Goal: Complete application form

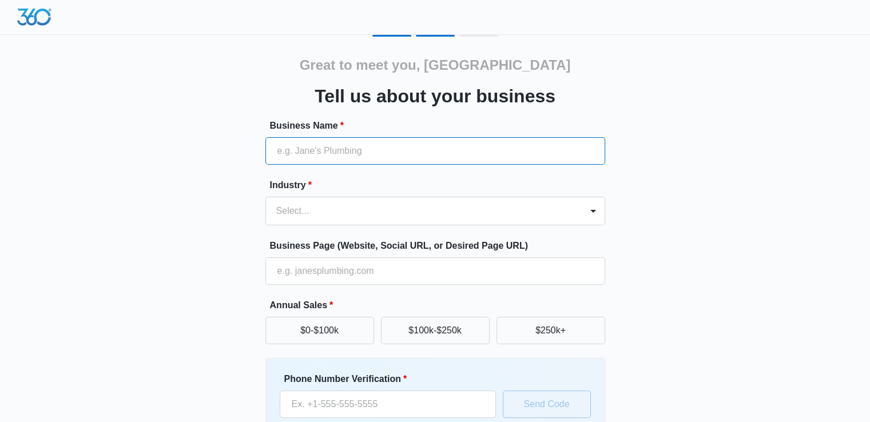
click at [313, 150] on input "Business Name *" at bounding box center [435, 150] width 340 height 27
paste input "Alexandria Glass Pro"
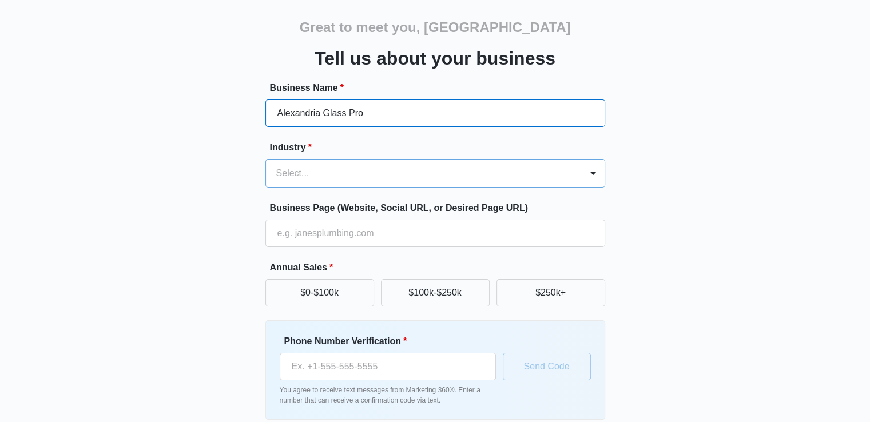
scroll to position [90, 0]
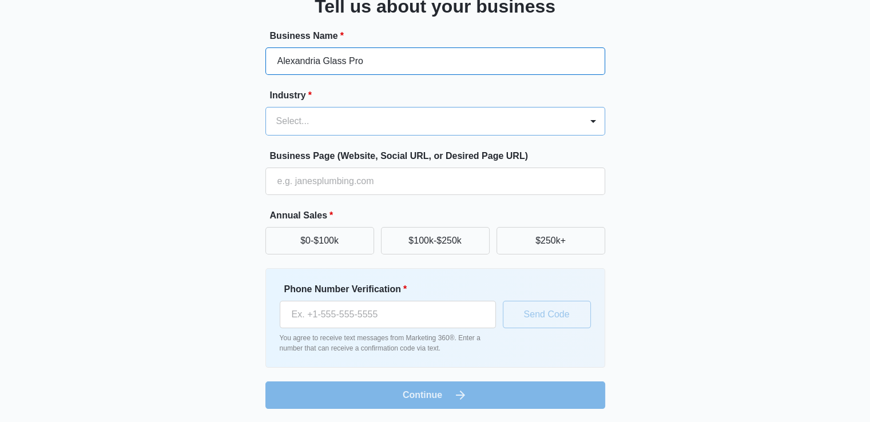
type input "Alexandria Glass Pro"
click at [308, 117] on div at bounding box center [421, 121] width 291 height 16
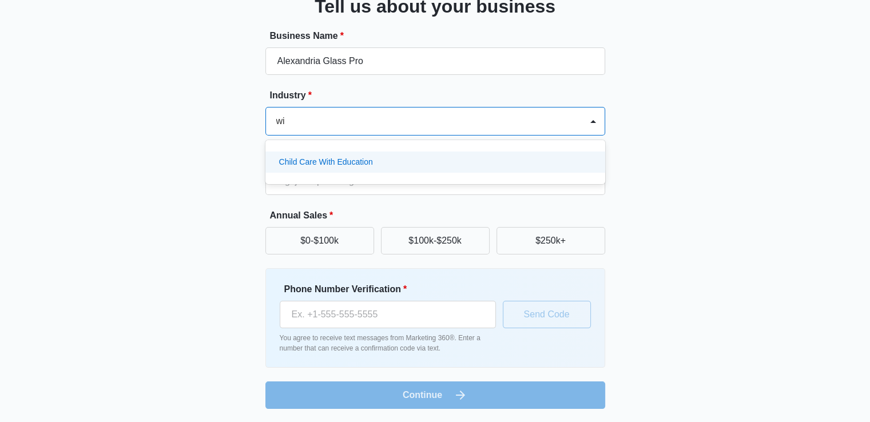
type input "w"
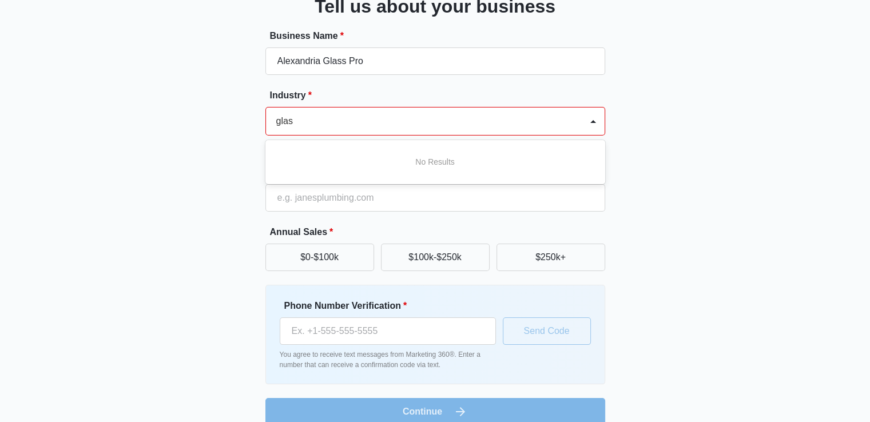
scroll to position [0, 0]
type input "g"
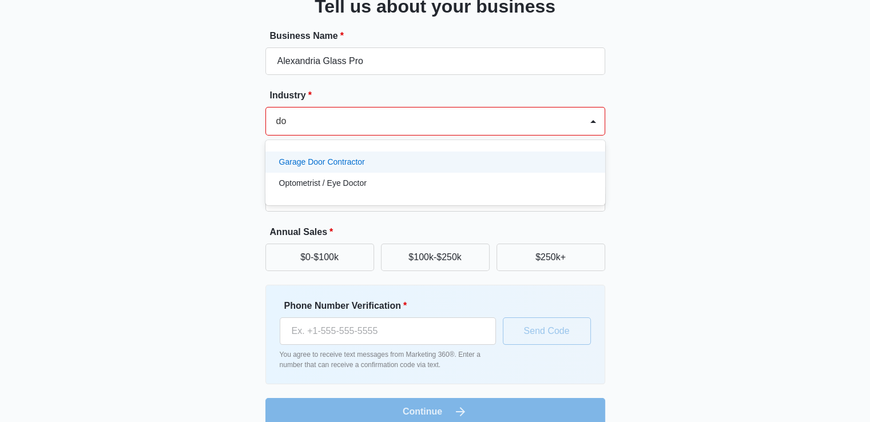
type input "d"
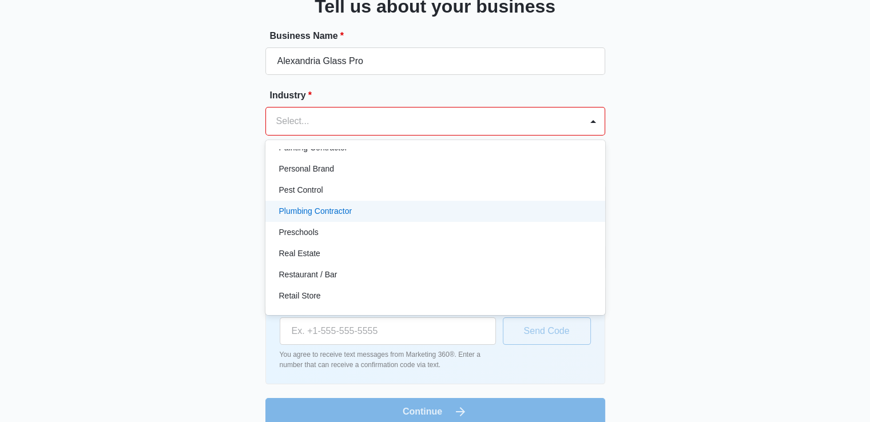
scroll to position [656, 0]
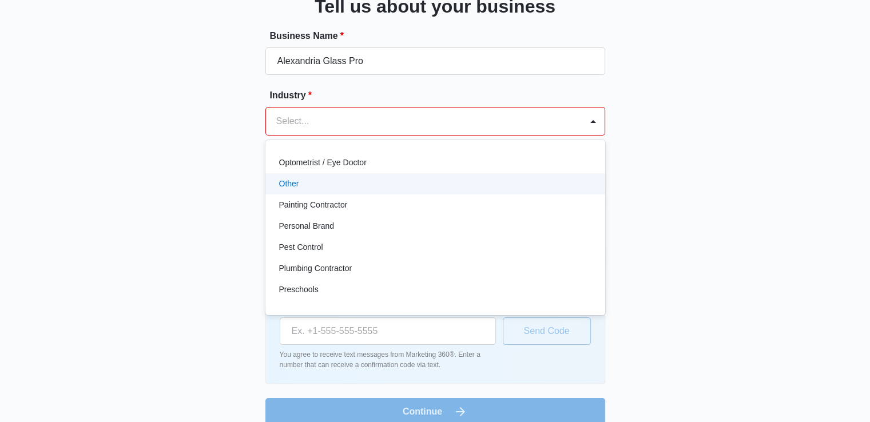
click at [285, 184] on p "Other" at bounding box center [289, 184] width 20 height 12
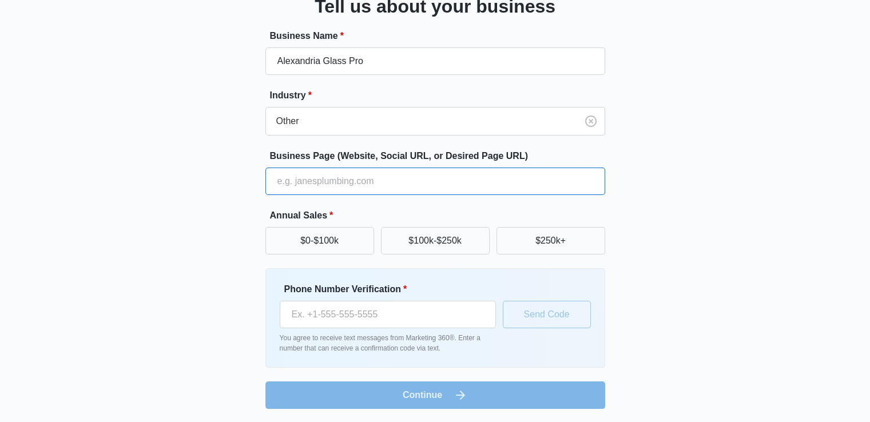
click at [297, 177] on input "Business Page (Website, Social URL, or Desired Page URL)" at bounding box center [435, 181] width 340 height 27
paste input "[URL][DOMAIN_NAME]"
type input "[URL][DOMAIN_NAME]"
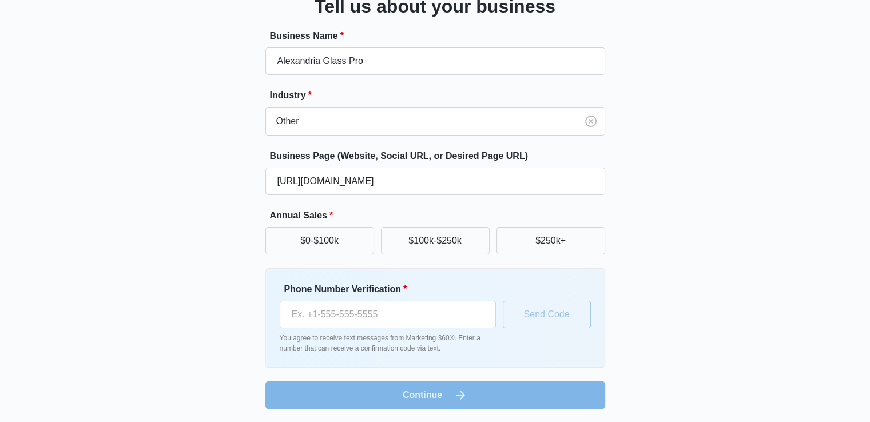
click at [653, 259] on div "Great to meet you, [GEOGRAPHIC_DATA][PERSON_NAME] us about your business Busine…" at bounding box center [435, 177] width 686 height 464
